Goal: Task Accomplishment & Management: Use online tool/utility

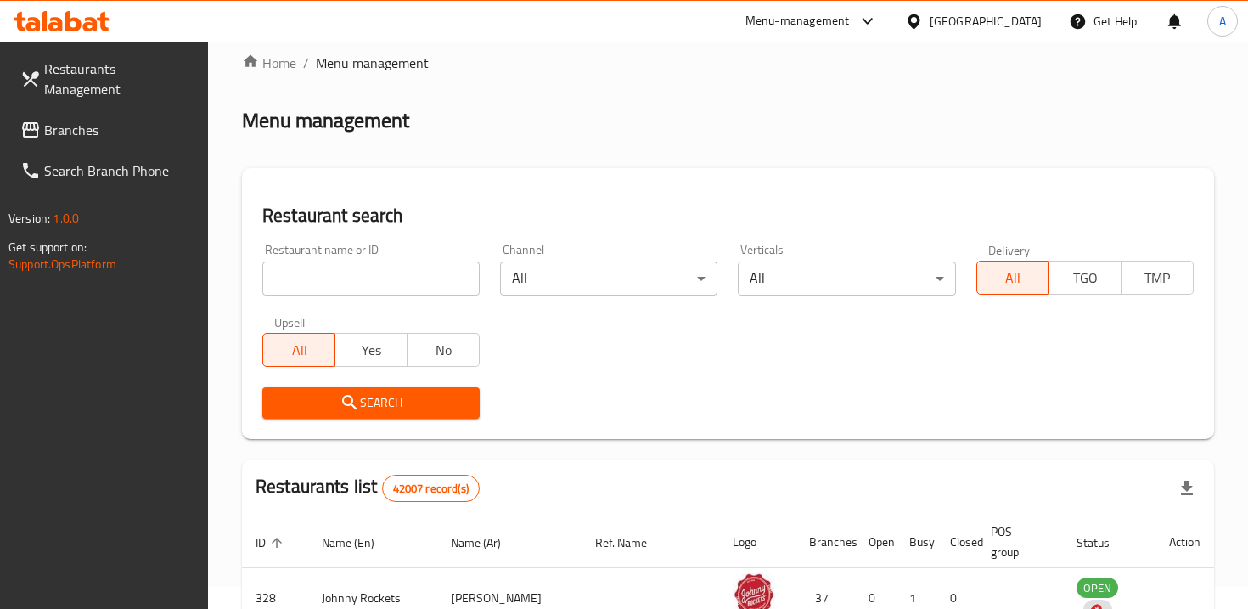
scroll to position [28, 0]
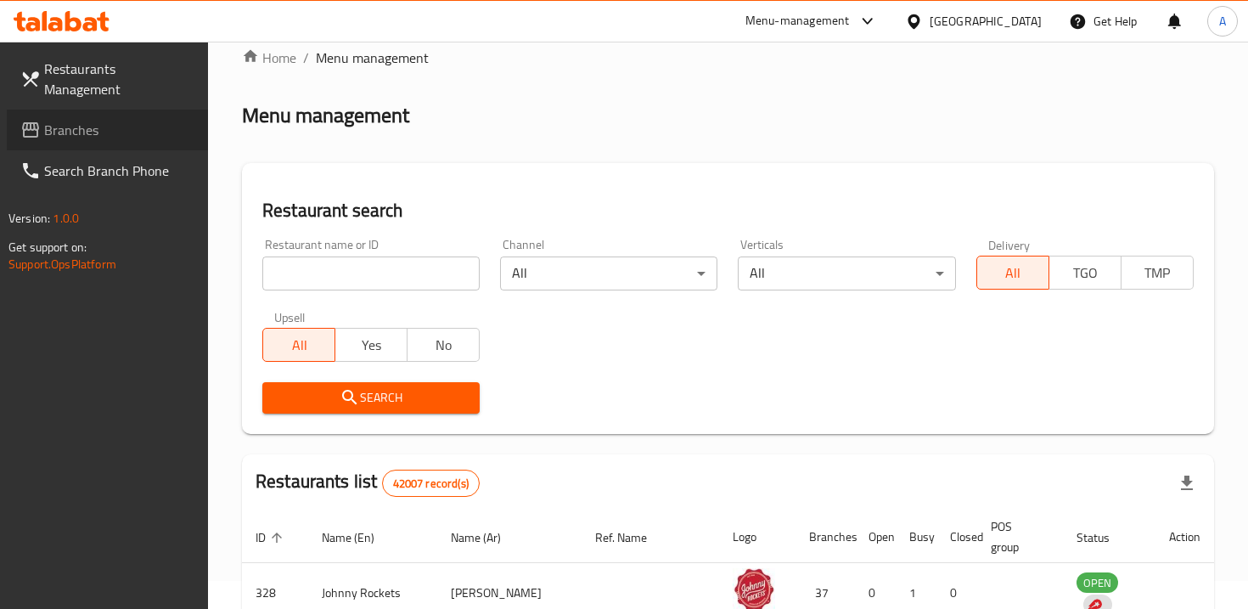
click at [134, 120] on span "Branches" at bounding box center [119, 130] width 150 height 20
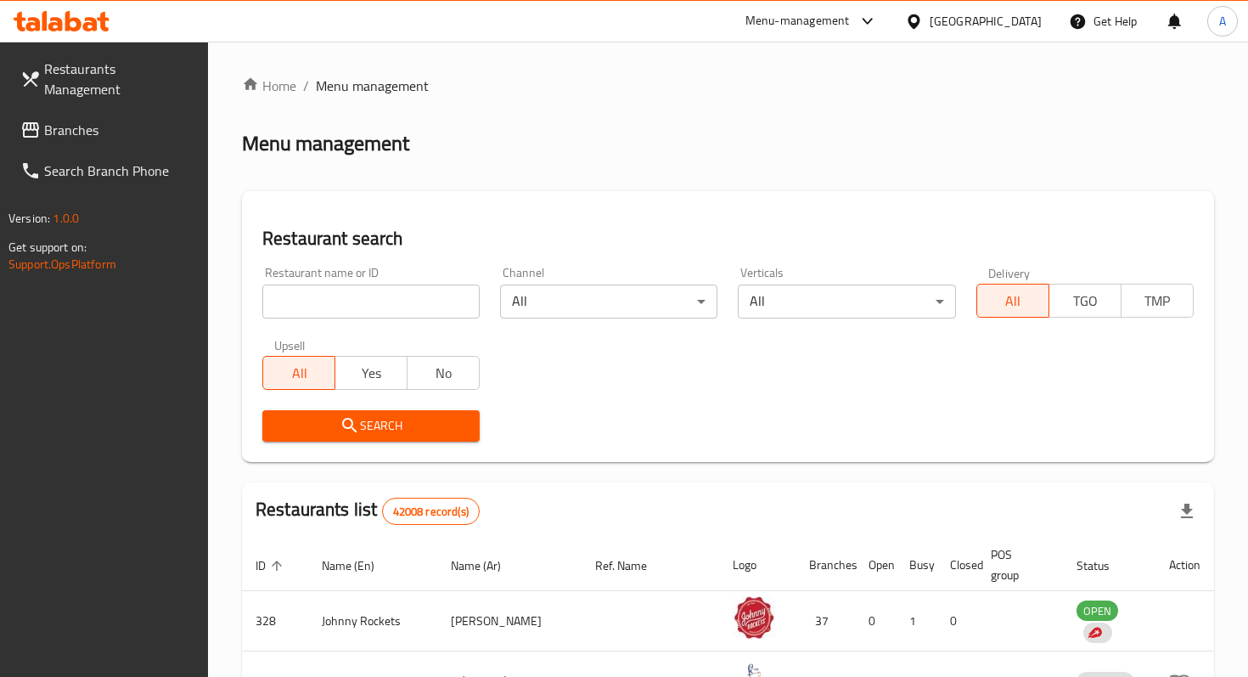
click at [423, 306] on input "search" at bounding box center [370, 301] width 217 height 34
paste input "779948"
type input "779948"
click at [418, 430] on span "Search" at bounding box center [371, 425] width 190 height 21
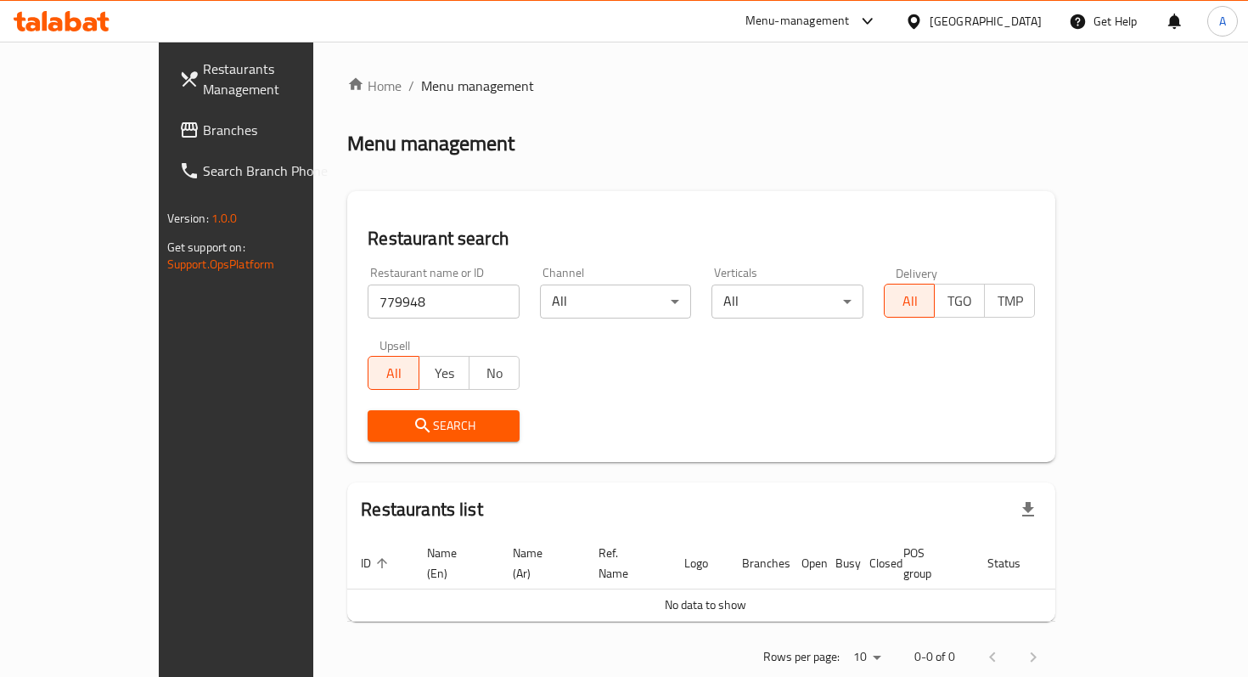
scroll to position [17, 0]
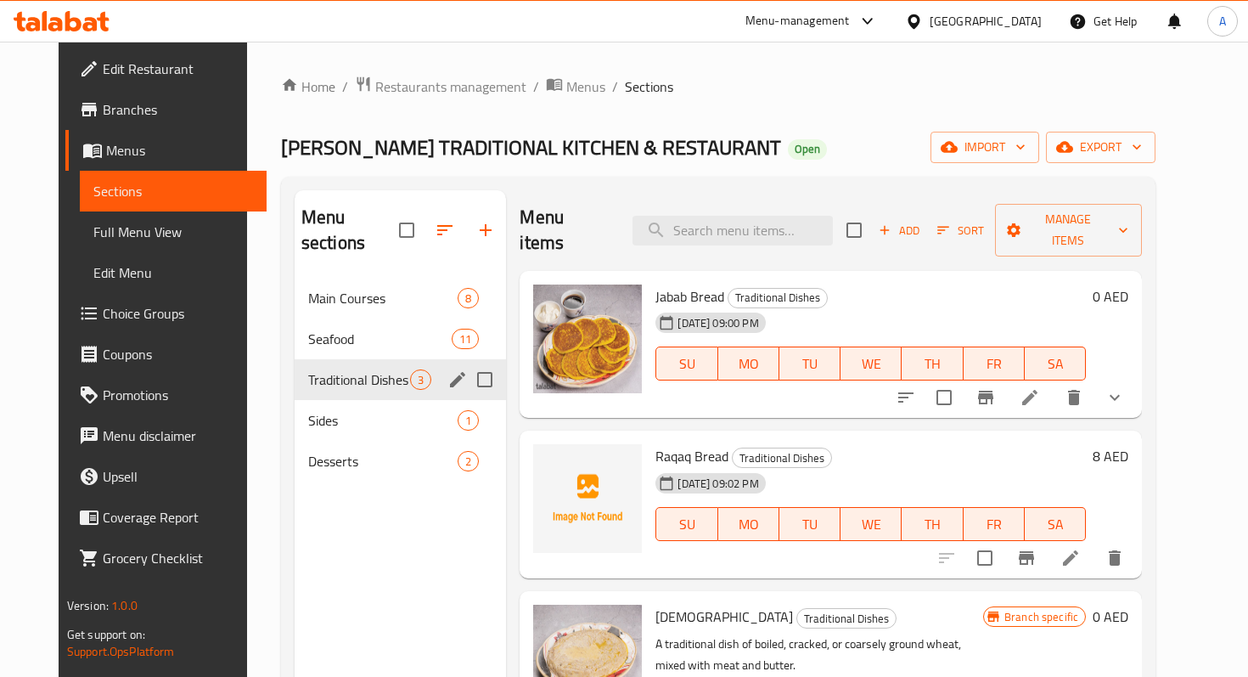
click at [308, 369] on span "Traditional Dishes" at bounding box center [359, 379] width 102 height 20
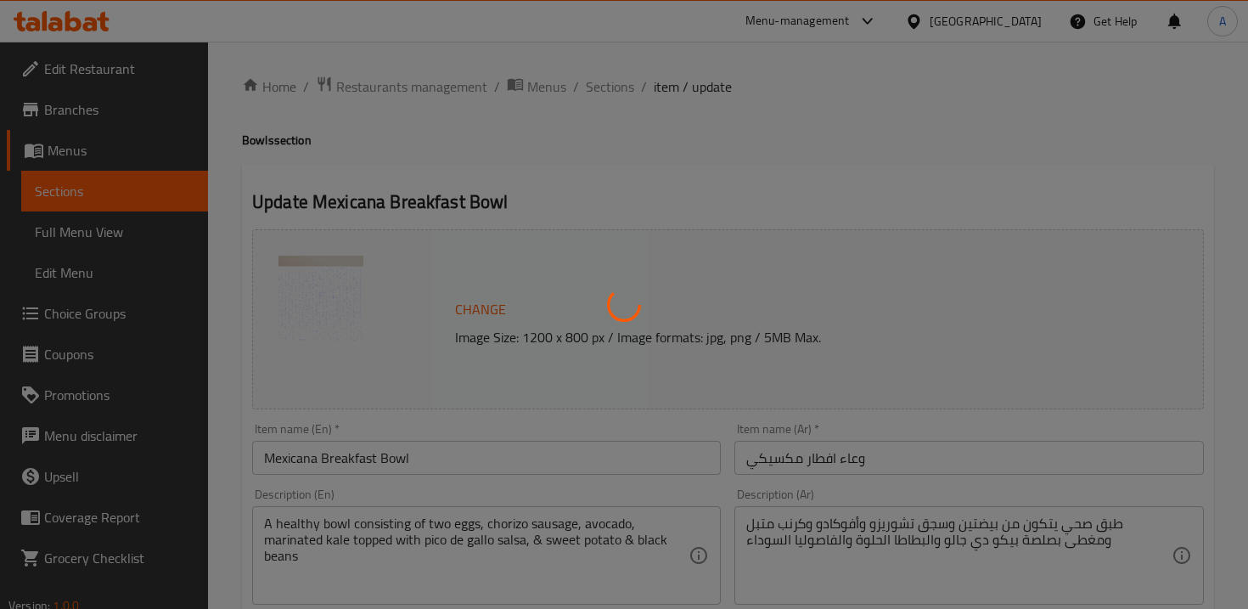
type input "الإضافات"
type input "0"
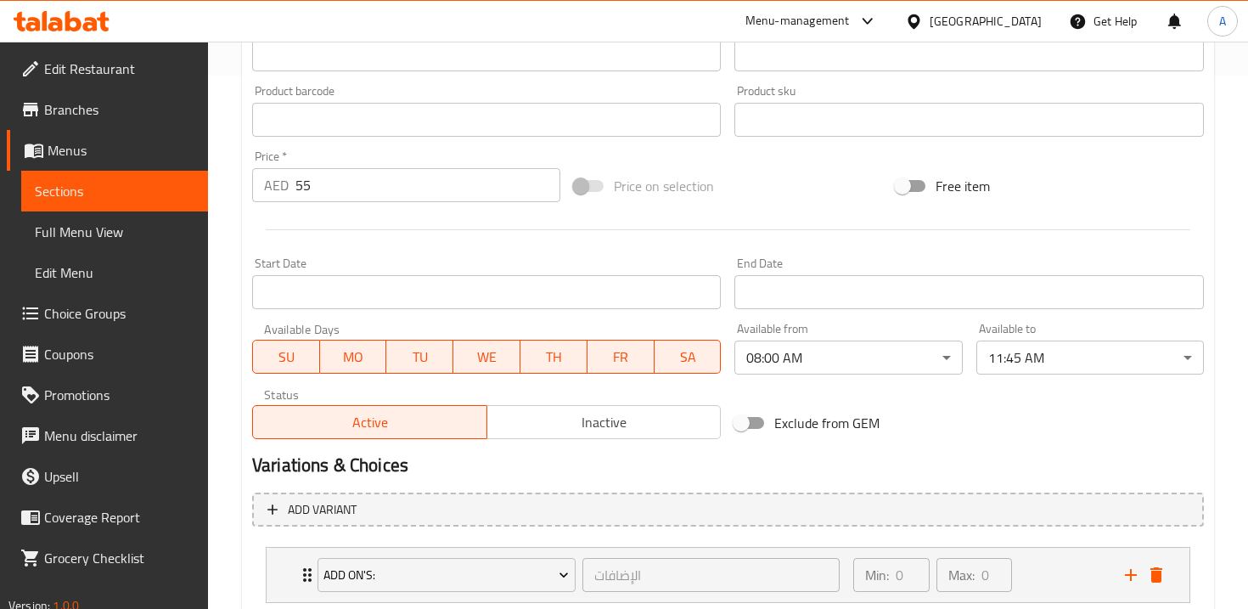
scroll to position [530, 0]
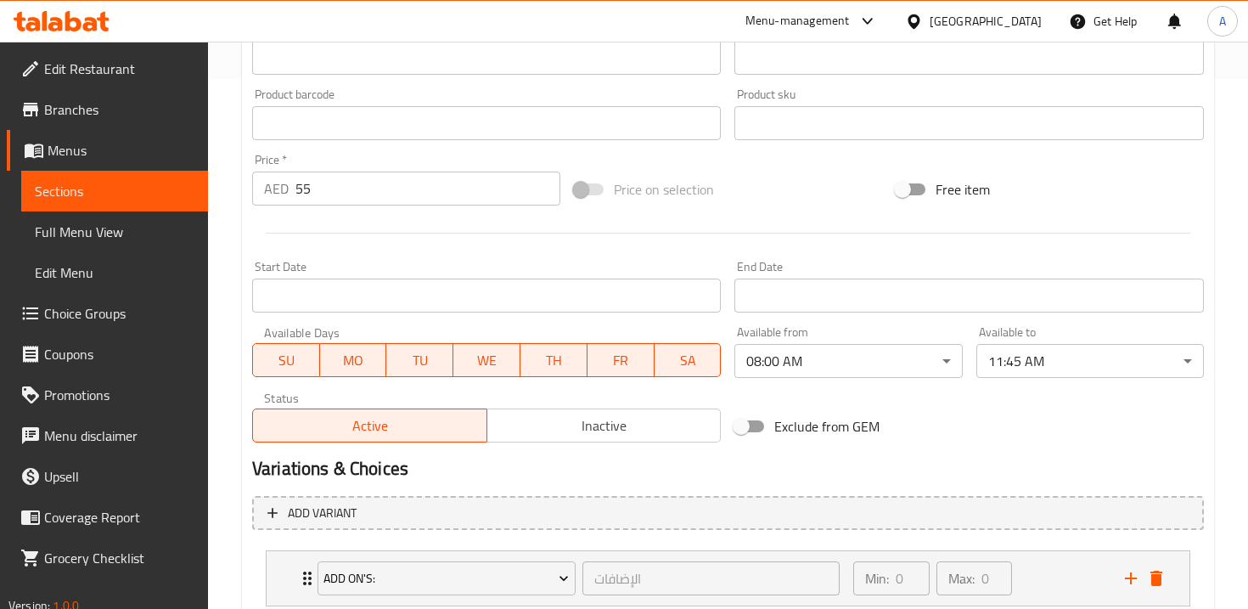
click at [63, 65] on span "Edit Restaurant" at bounding box center [119, 69] width 150 height 20
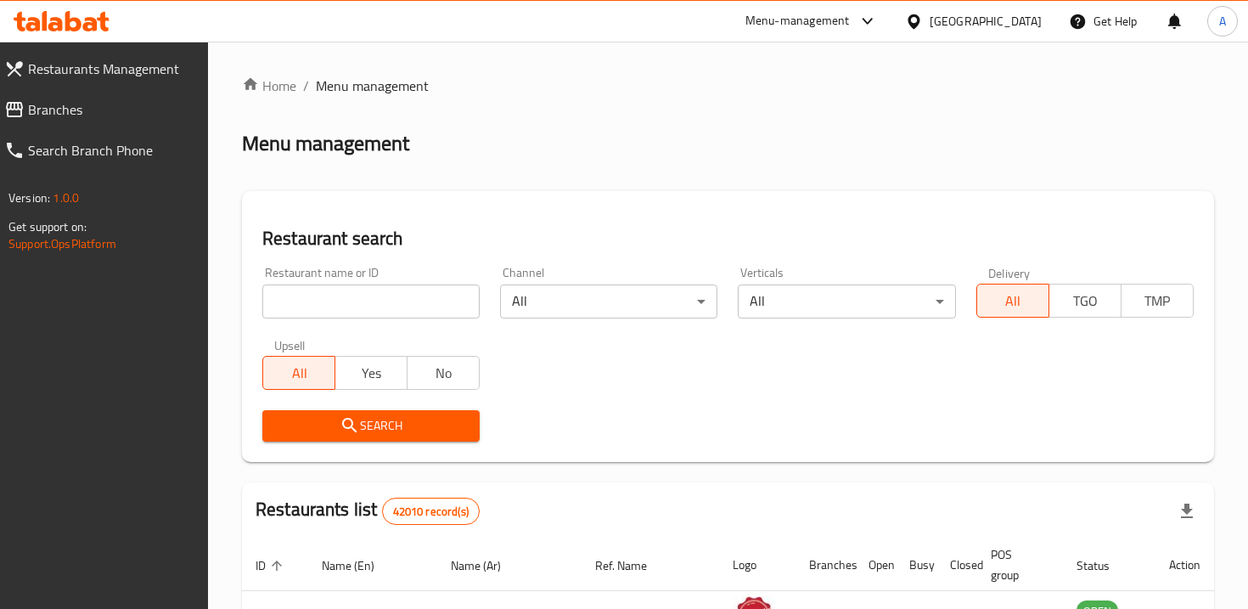
click at [280, 284] on input "search" at bounding box center [370, 301] width 217 height 34
paste input "779948"
type input "779948"
click at [151, 118] on span "Branches" at bounding box center [111, 109] width 166 height 20
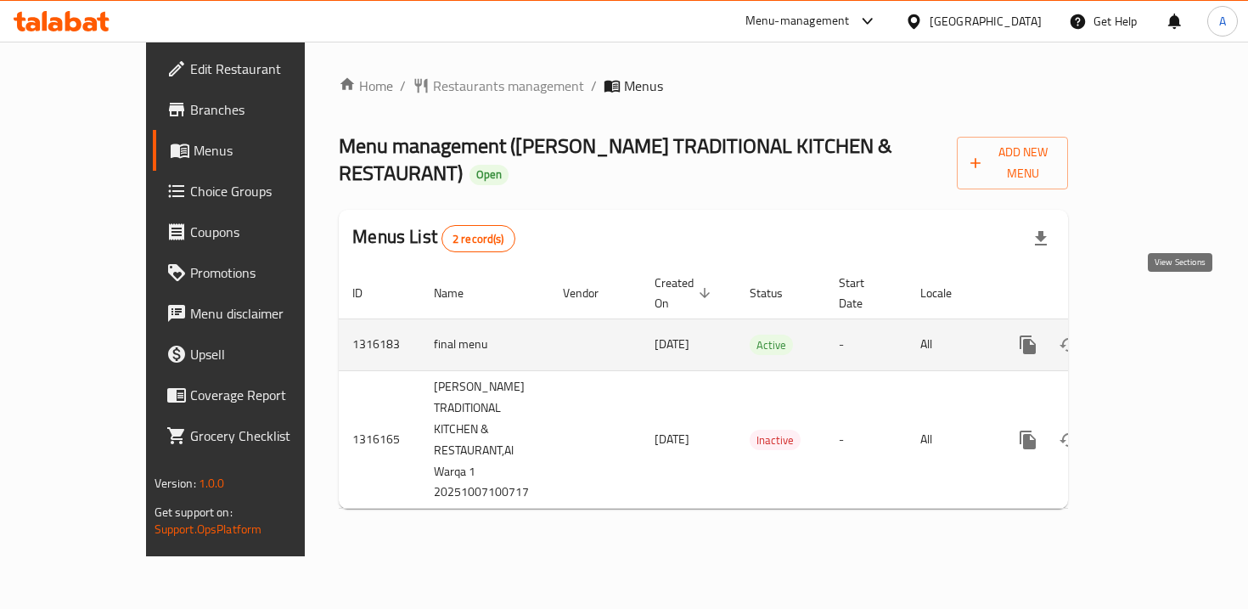
click at [1161, 334] on icon "enhanced table" at bounding box center [1150, 344] width 20 height 20
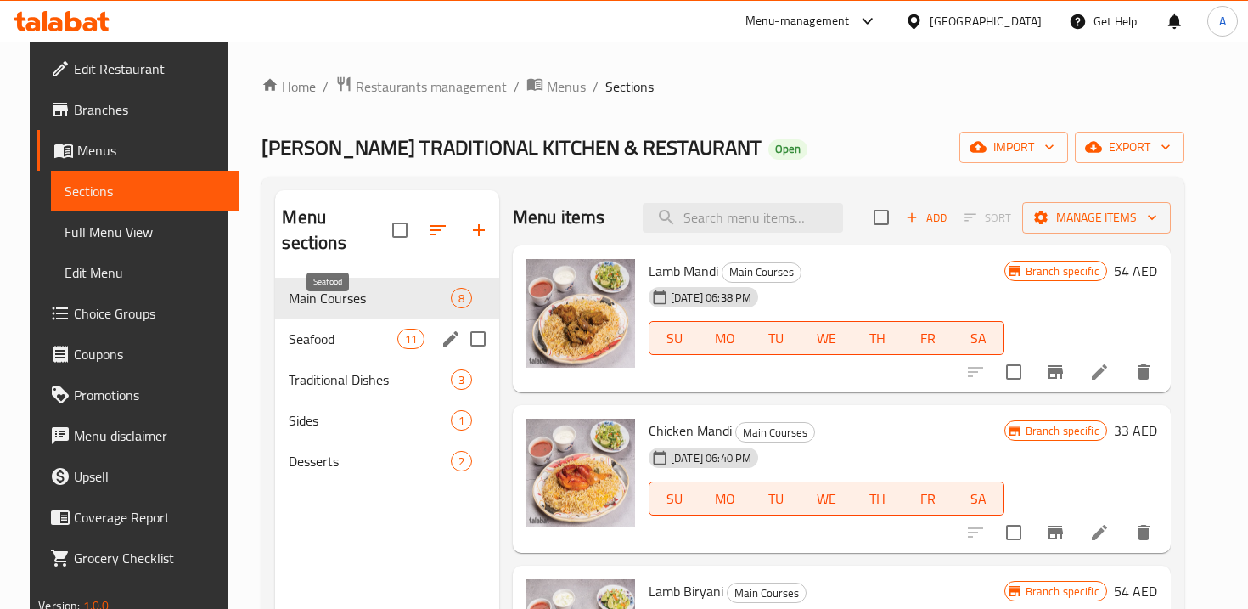
click at [304, 329] on span "Seafood" at bounding box center [343, 339] width 108 height 20
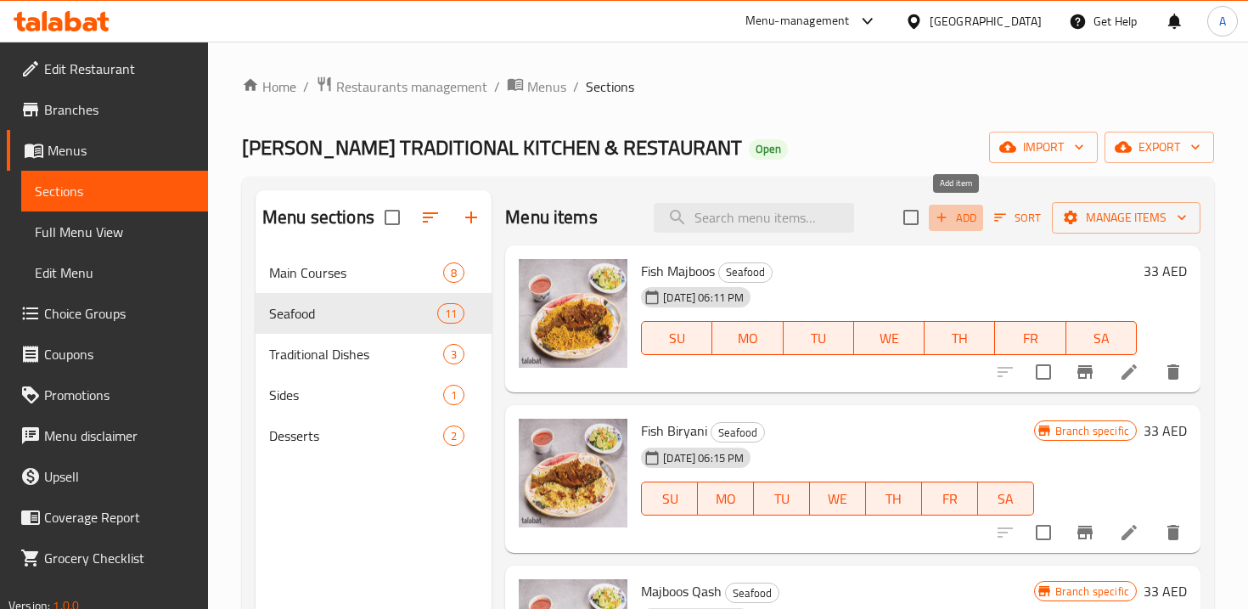
click at [942, 225] on span "Add" at bounding box center [956, 218] width 46 height 20
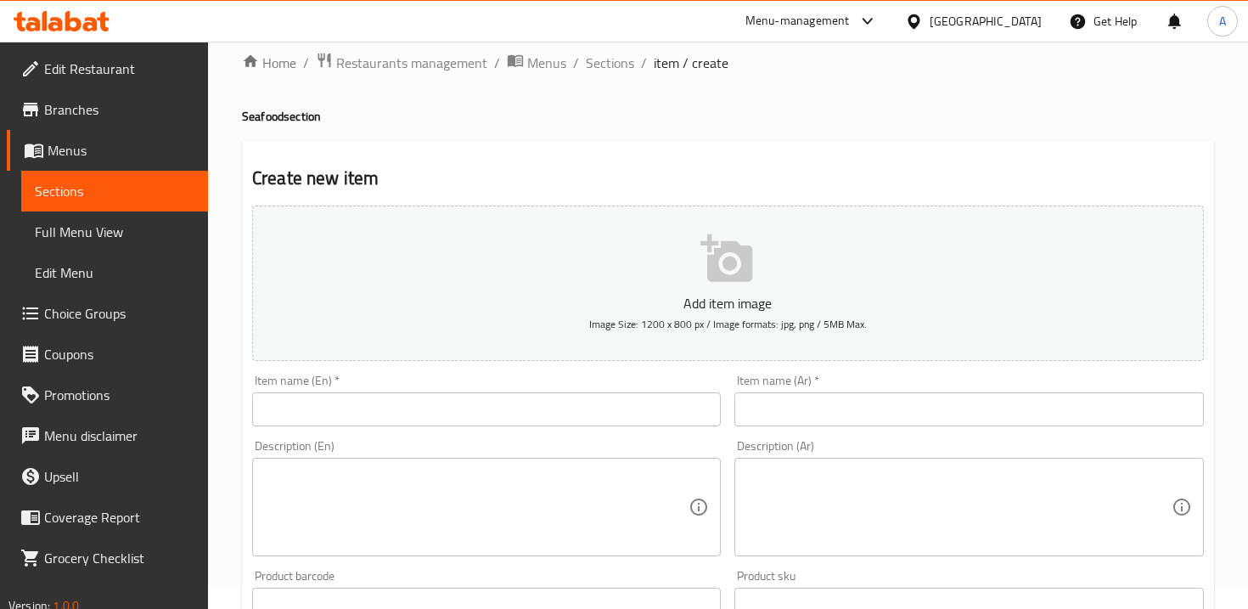
scroll to position [25, 0]
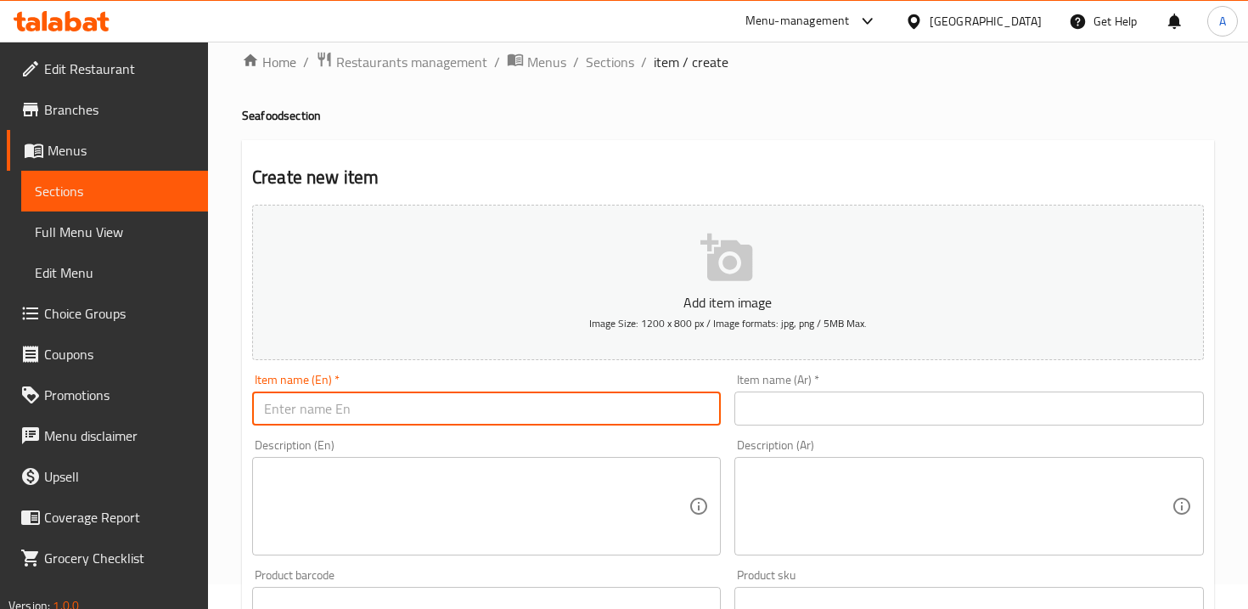
click at [542, 399] on input "text" at bounding box center [486, 408] width 469 height 34
click at [801, 420] on input "text" at bounding box center [968, 408] width 469 height 34
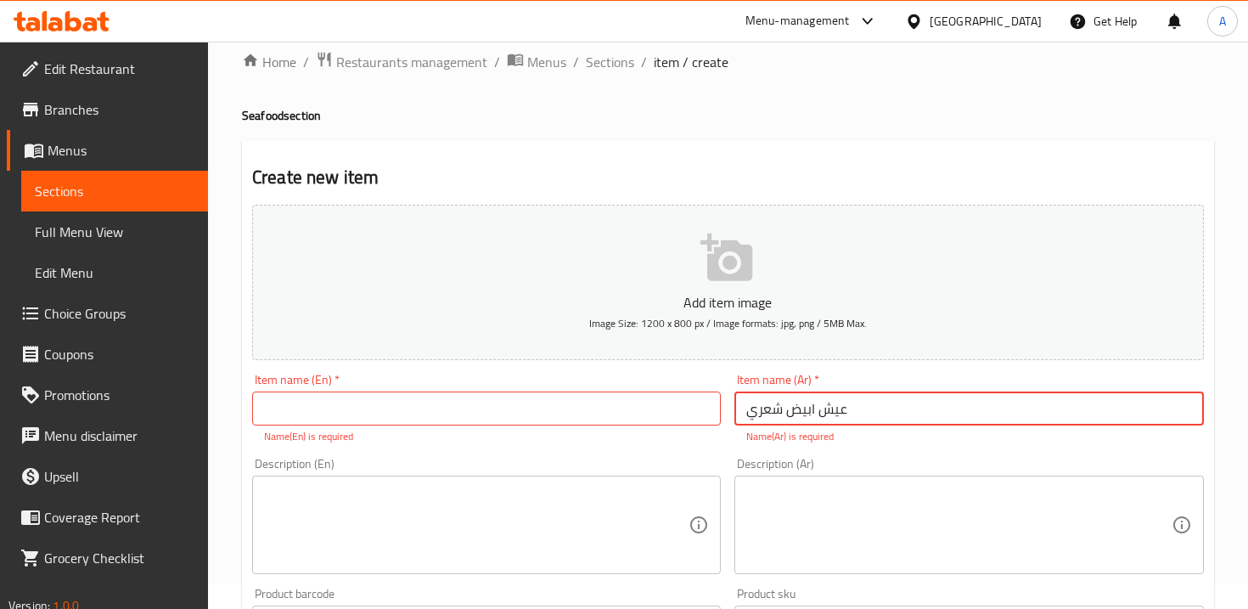
type input "عيش ابيض شعري"
click at [583, 394] on input "text" at bounding box center [486, 408] width 469 height 34
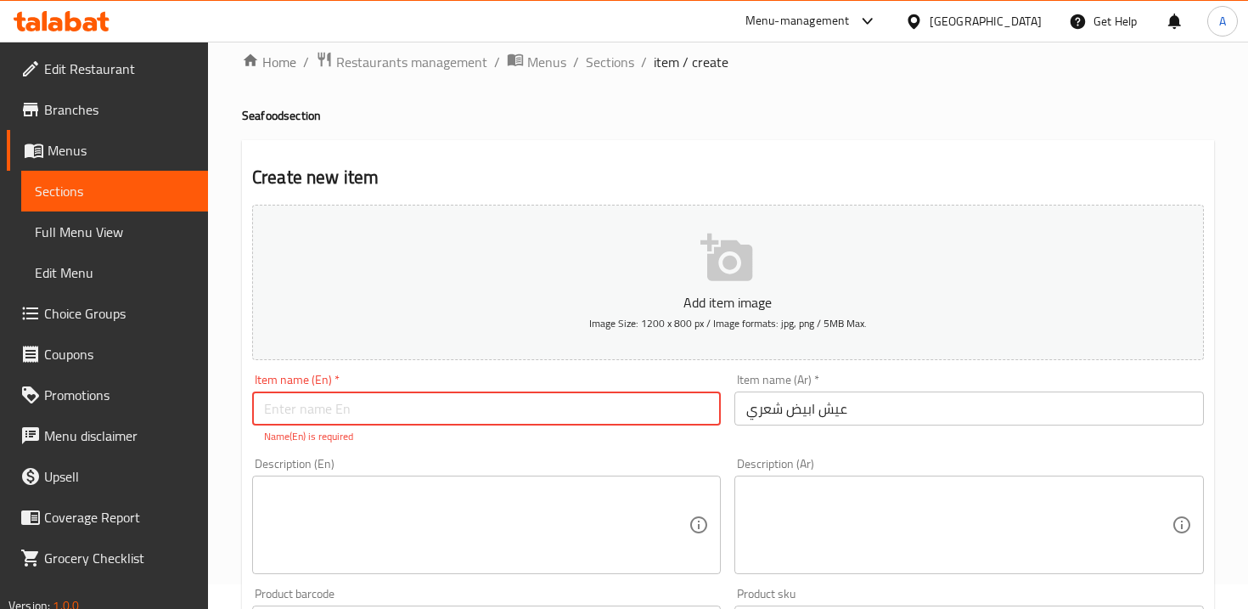
paste input "White Rice with Fried Fish"
click at [386, 410] on input "White Rice with Fried Fish" at bounding box center [486, 408] width 469 height 34
type input "White Rice with Fish"
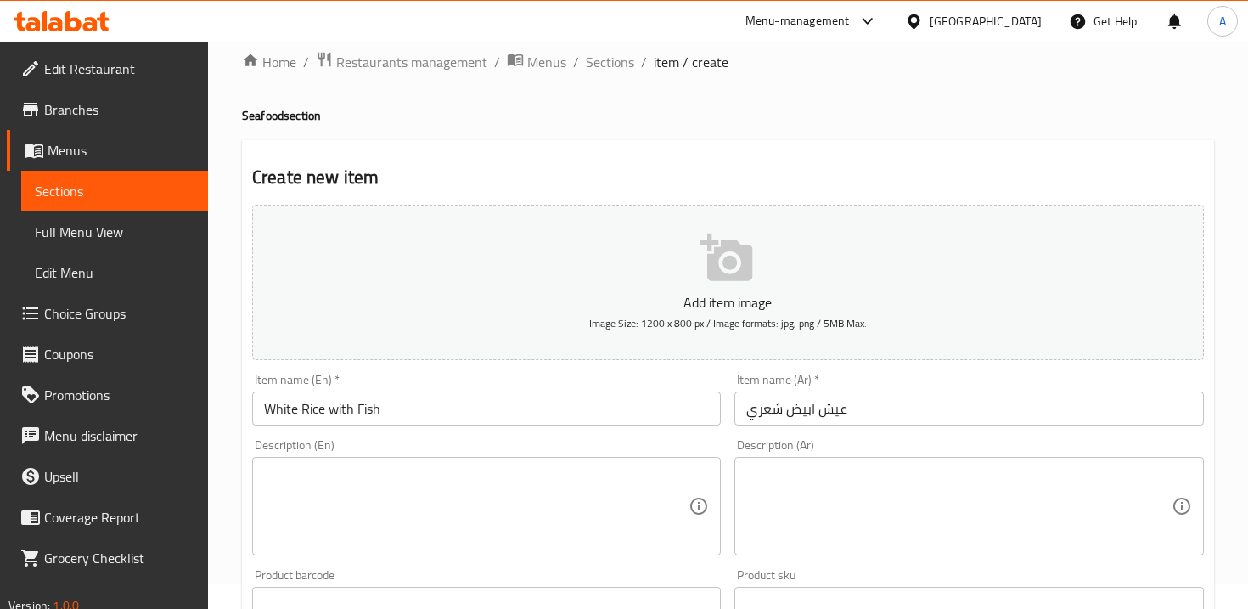
click at [595, 458] on div "Description (En) Description (En)" at bounding box center [486, 497] width 469 height 116
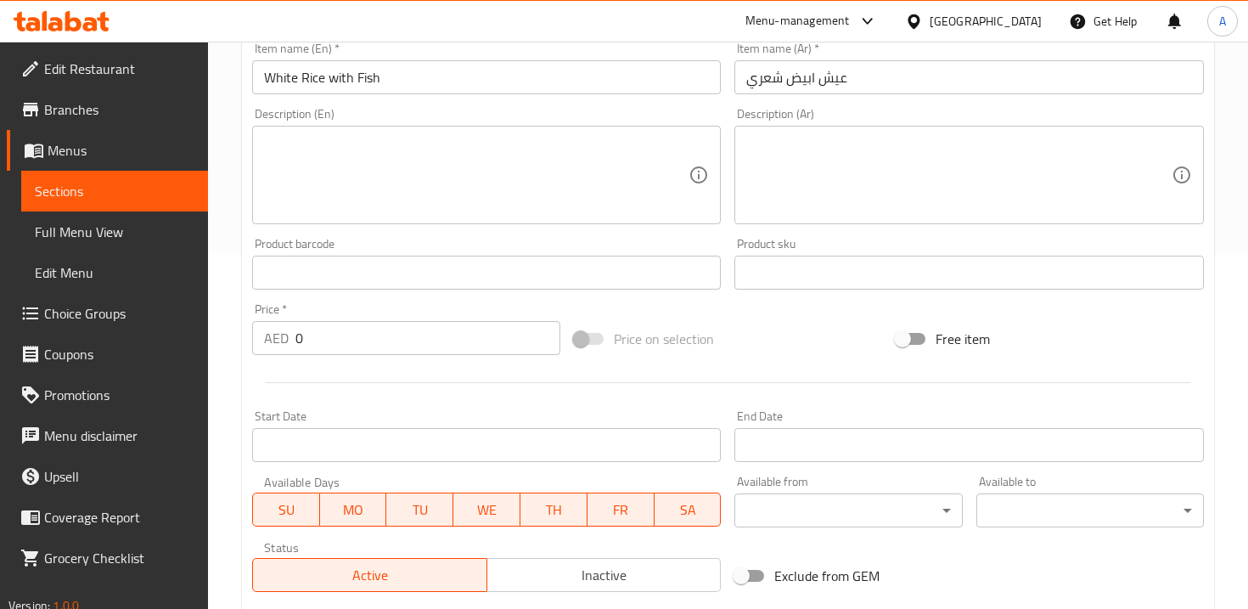
scroll to position [359, 0]
click at [429, 428] on input "Start Date" at bounding box center [486, 441] width 469 height 34
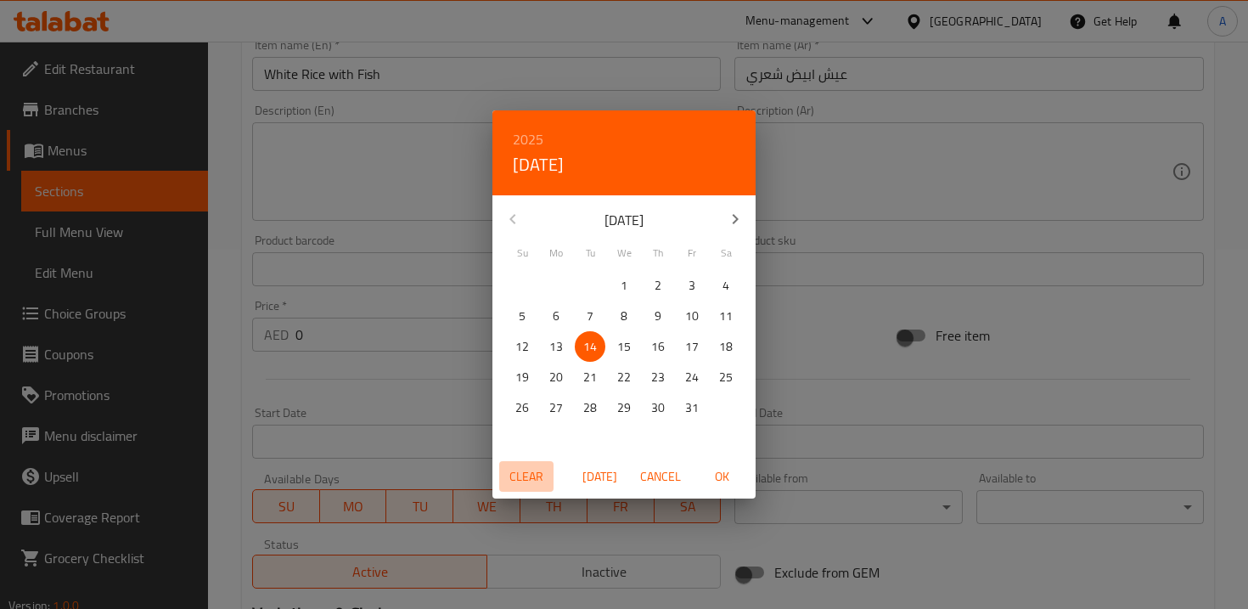
click at [545, 482] on span "Clear" at bounding box center [526, 476] width 41 height 21
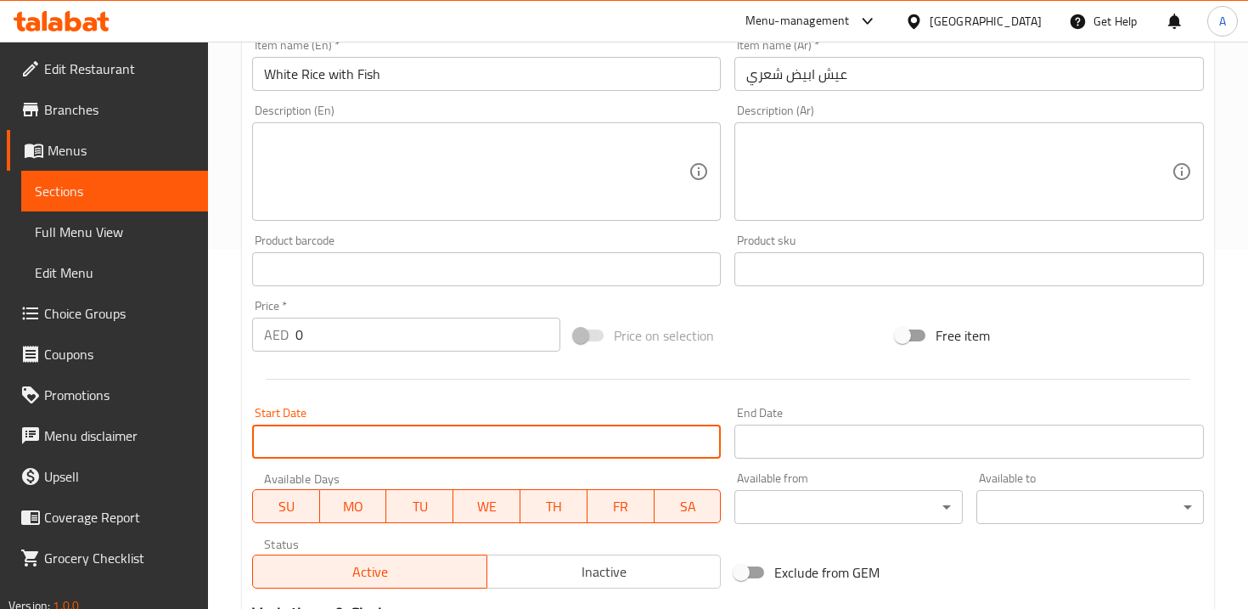
click at [435, 340] on input "0" at bounding box center [427, 335] width 265 height 34
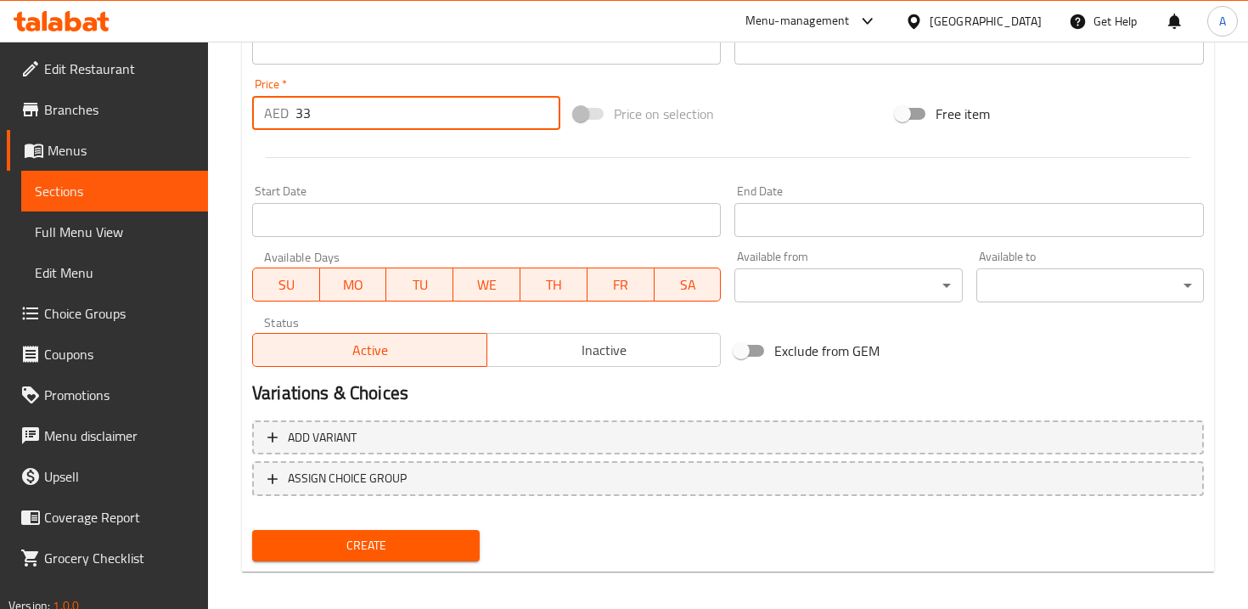
scroll to position [591, 0]
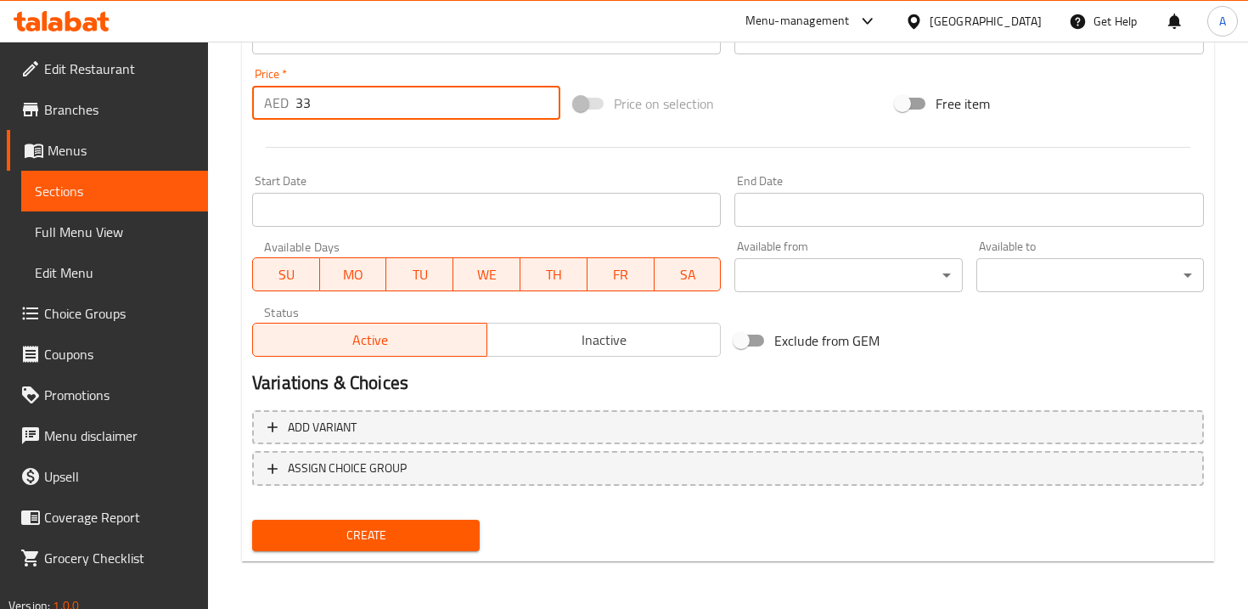
type input "33"
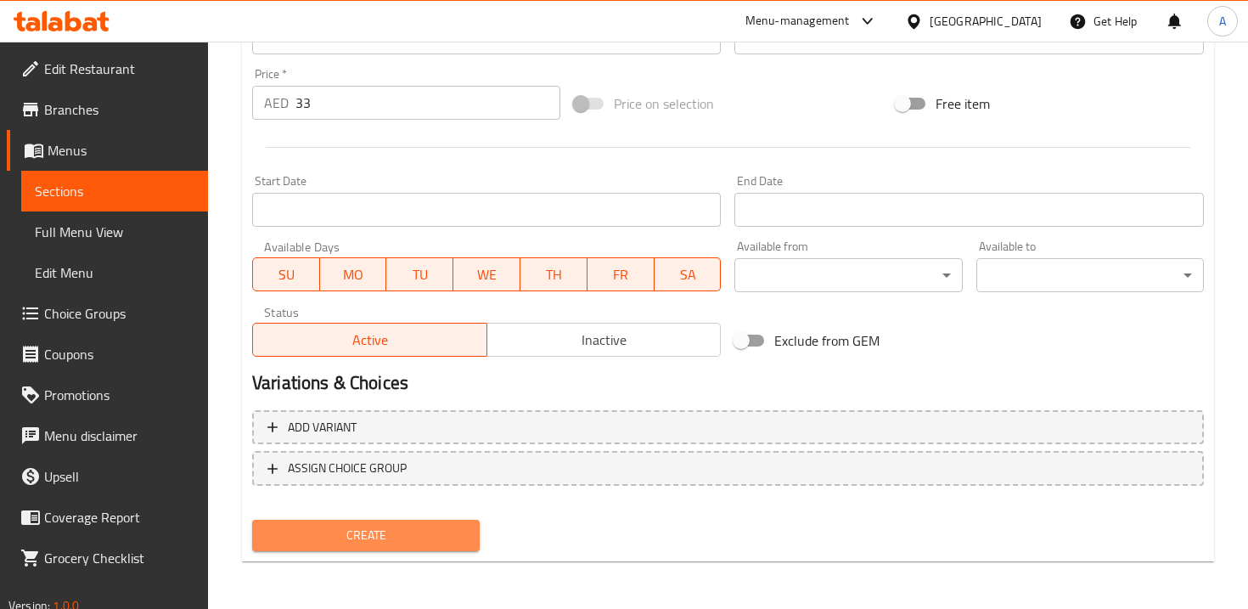
click at [418, 526] on span "Create" at bounding box center [366, 535] width 200 height 21
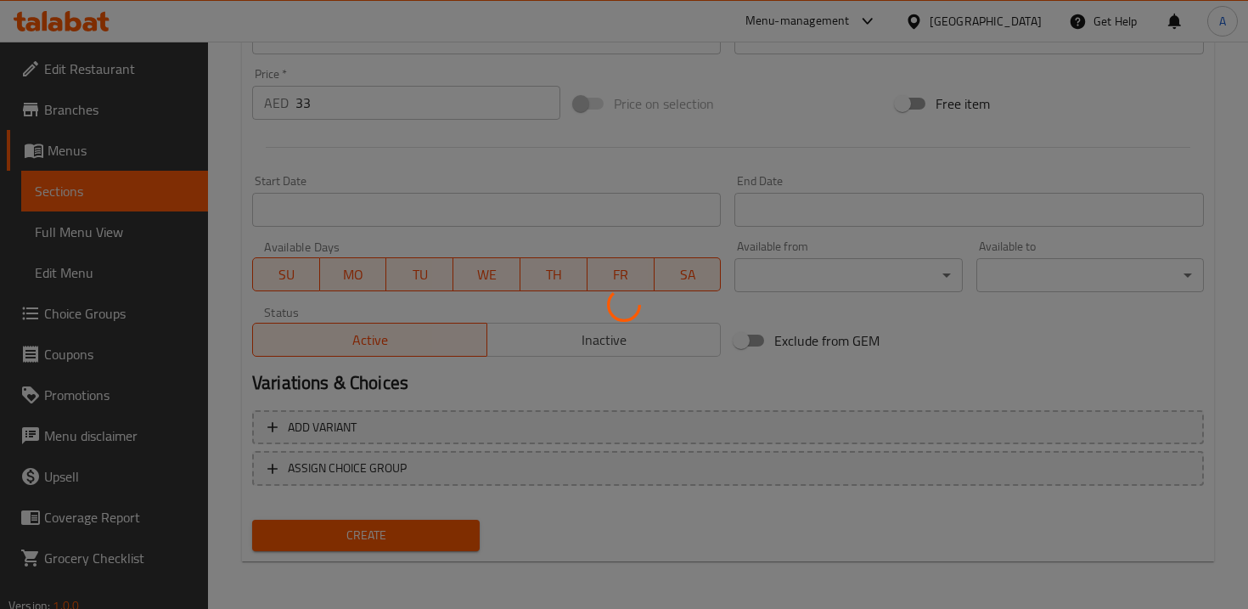
type input "0"
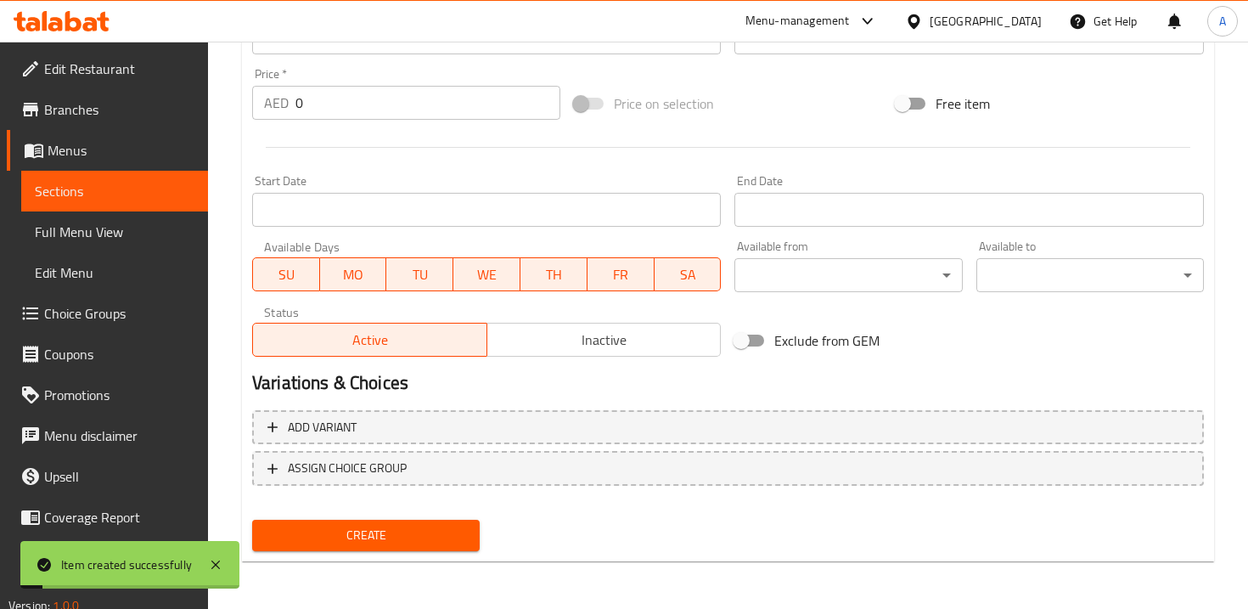
click at [183, 206] on link "Sections" at bounding box center [114, 191] width 187 height 41
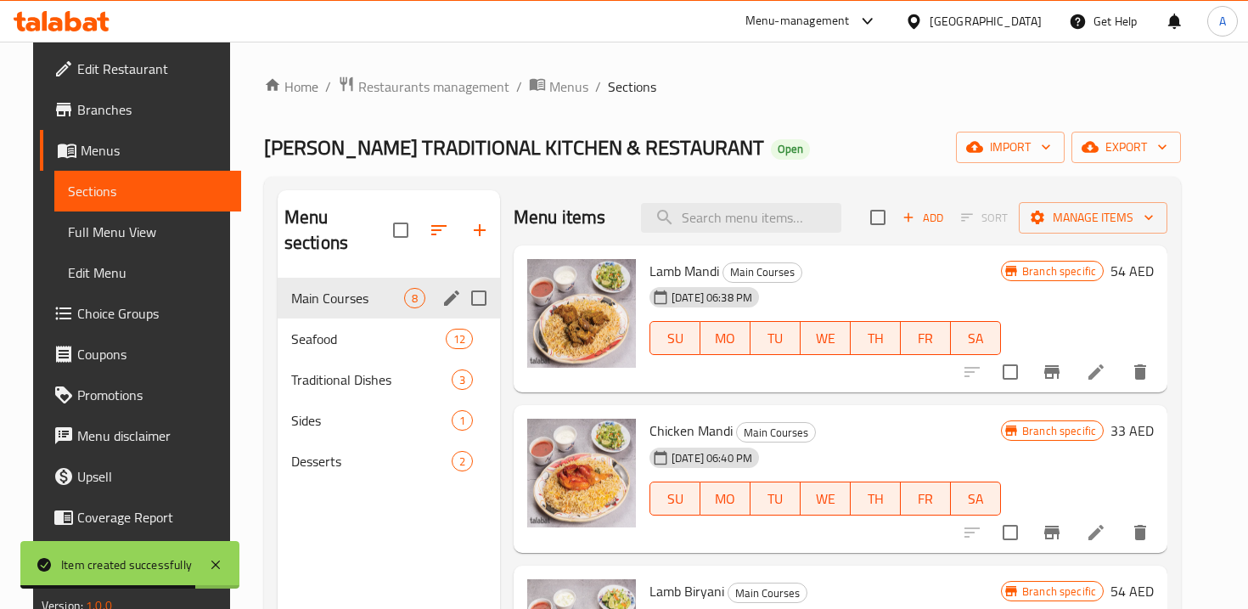
click at [318, 284] on div "Main Courses 8" at bounding box center [389, 298] width 222 height 41
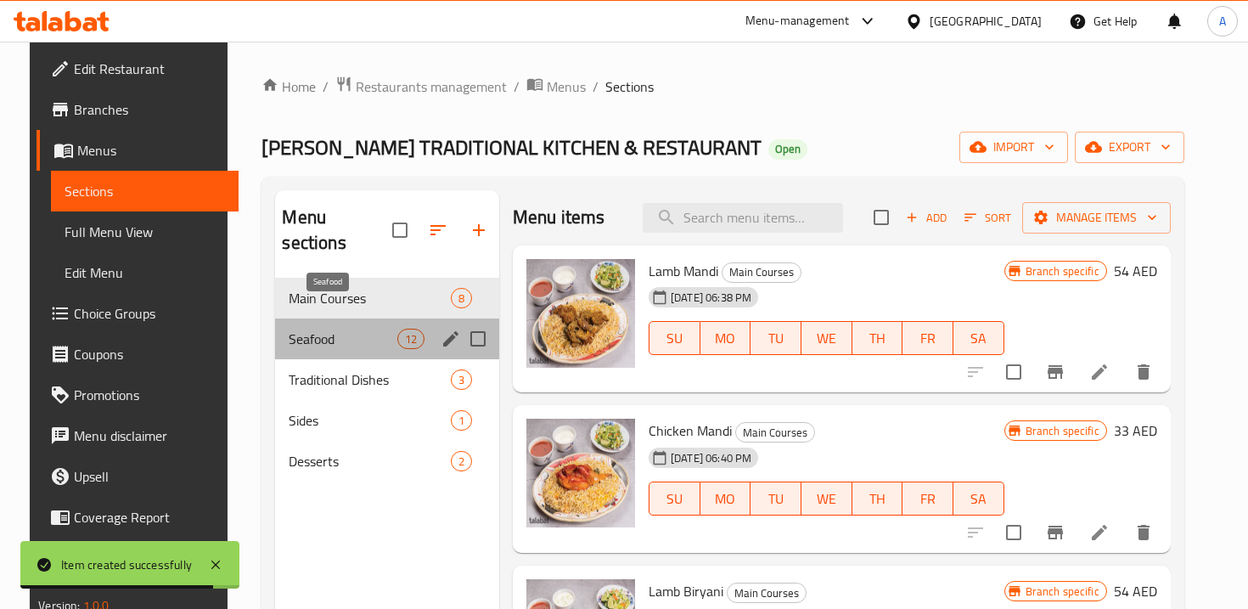
click at [335, 329] on span "Seafood" at bounding box center [343, 339] width 108 height 20
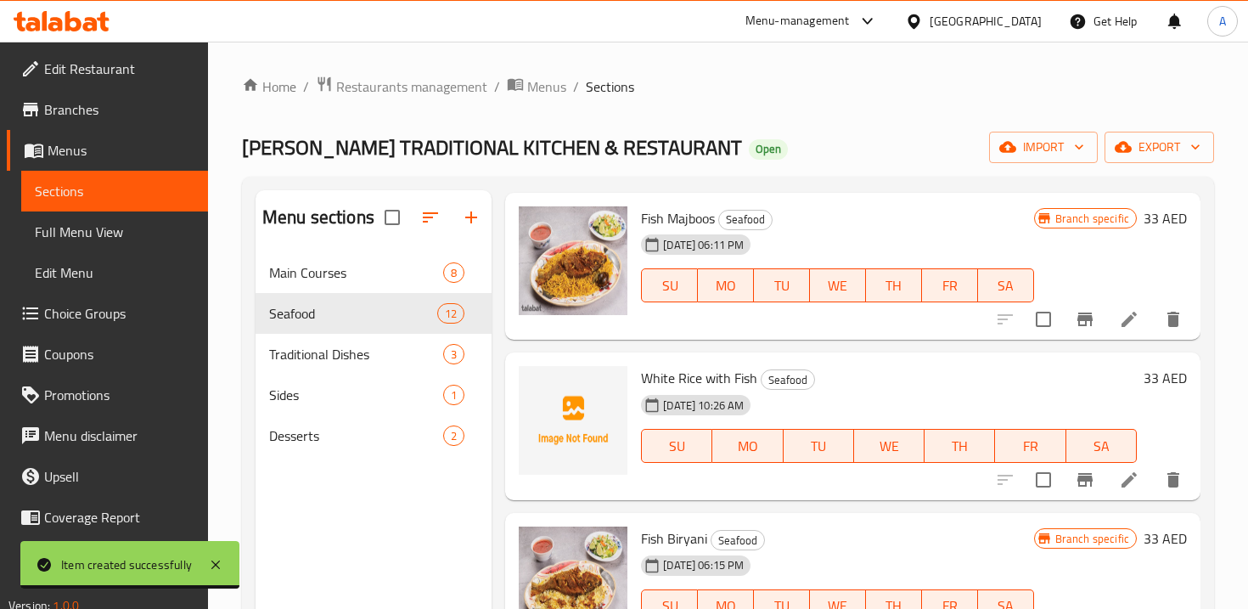
scroll to position [53, 0]
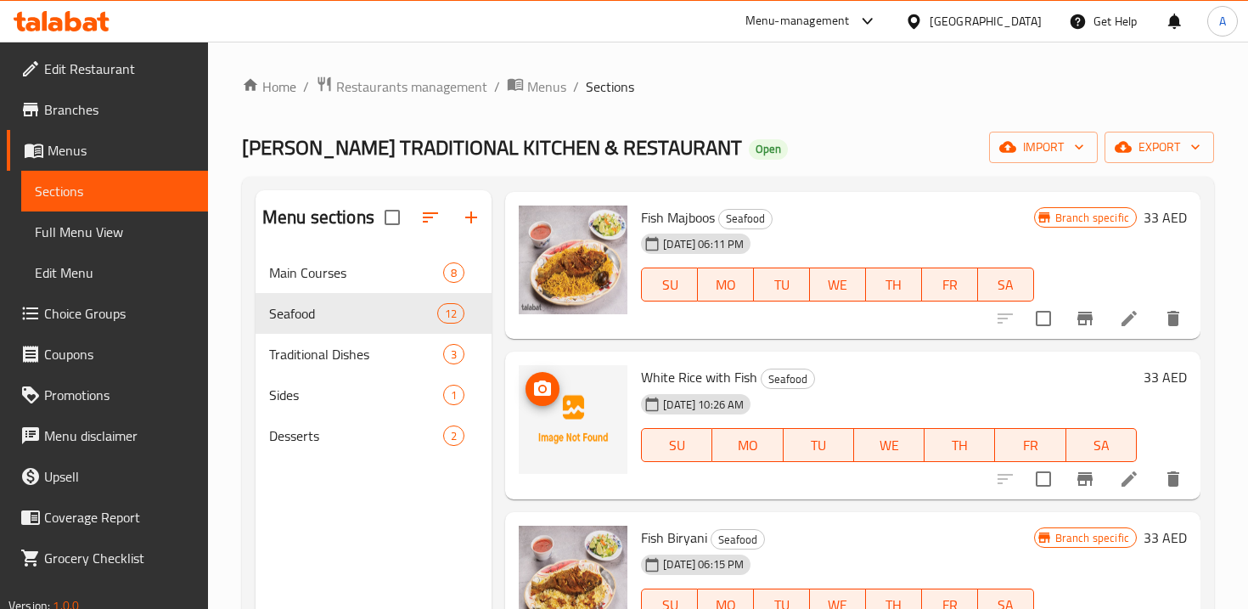
click at [576, 398] on img at bounding box center [573, 419] width 109 height 109
click at [551, 390] on icon "upload picture" at bounding box center [542, 389] width 20 height 20
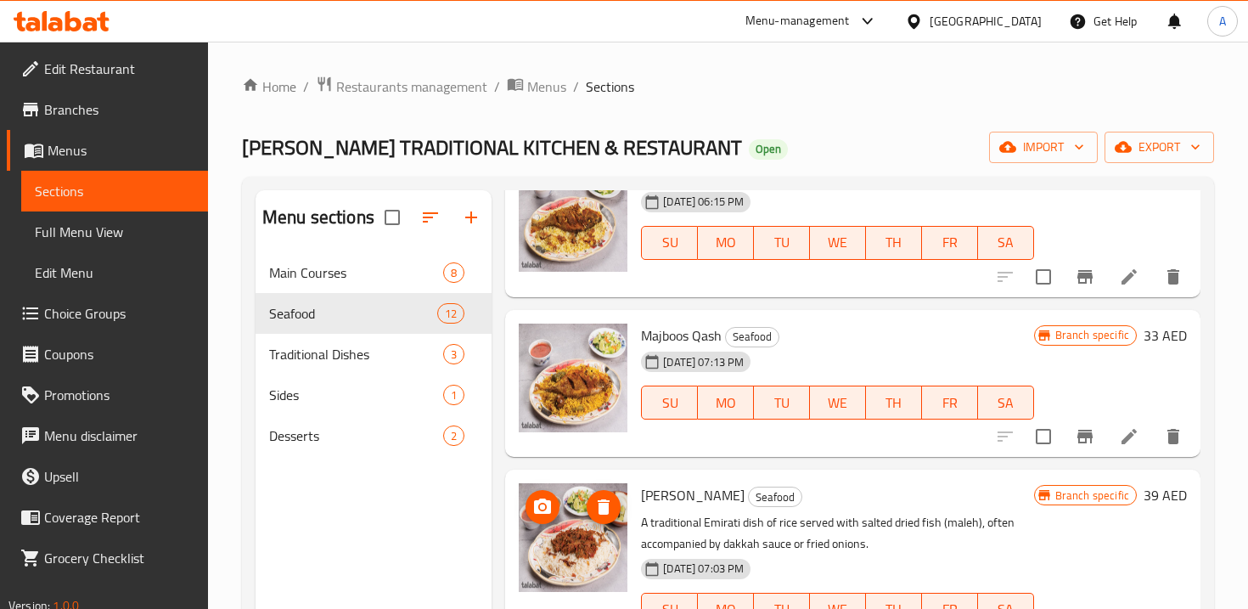
scroll to position [0, 0]
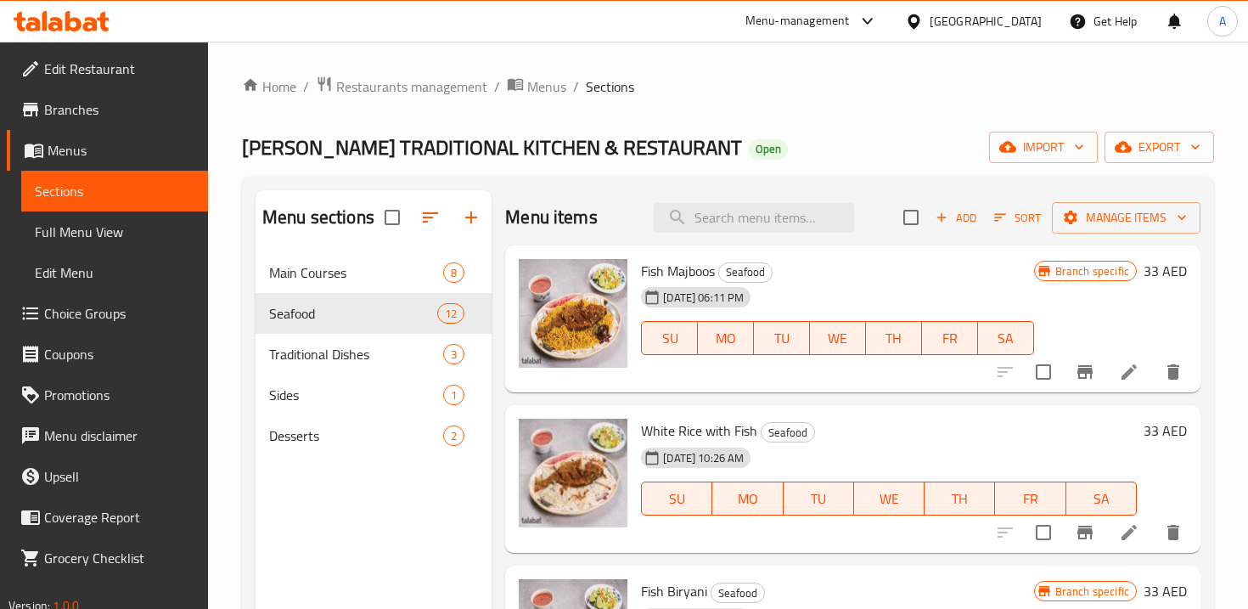
click at [102, 151] on span "Menus" at bounding box center [121, 150] width 147 height 20
